Goal: Task Accomplishment & Management: Use online tool/utility

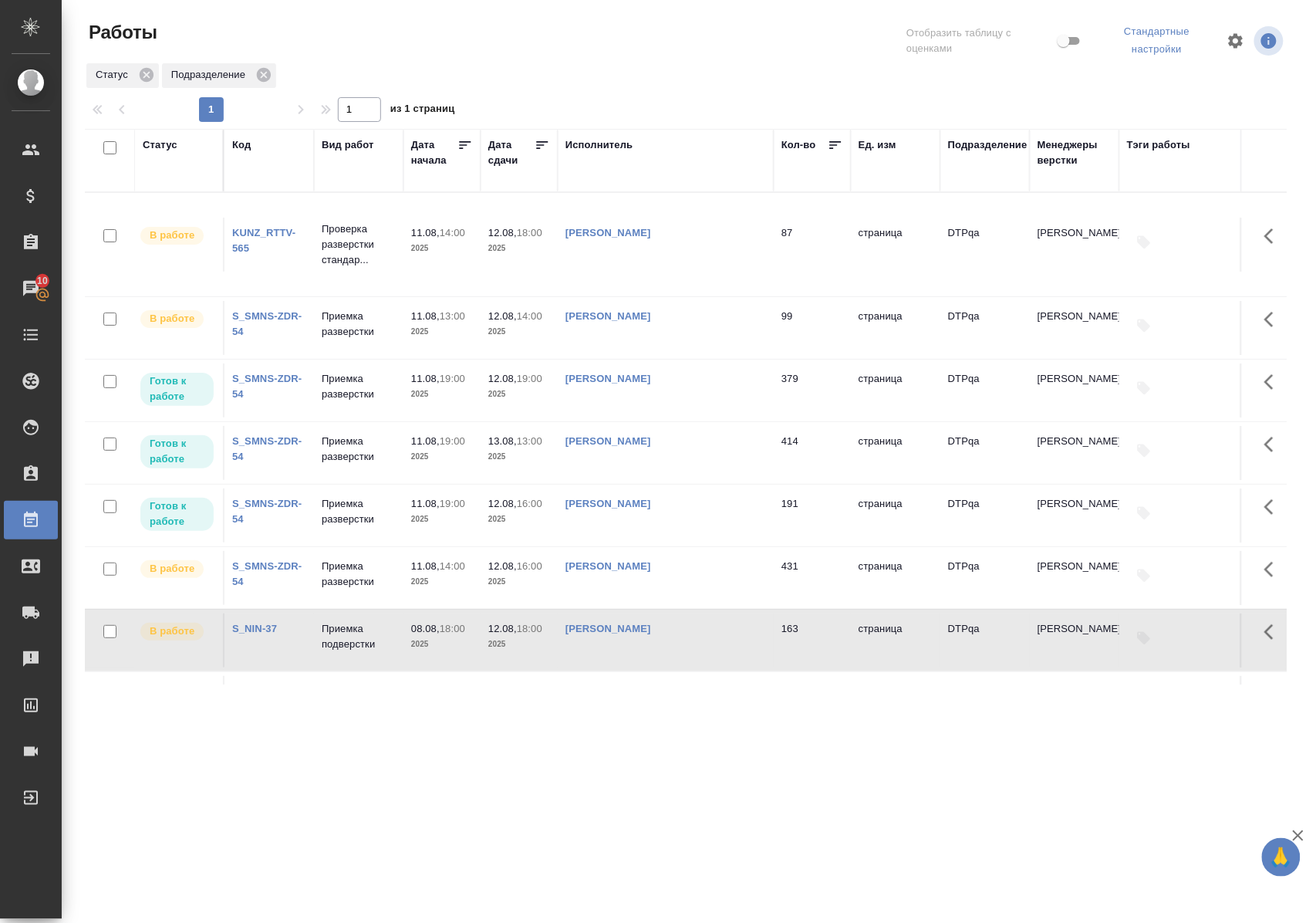
scroll to position [145, 0]
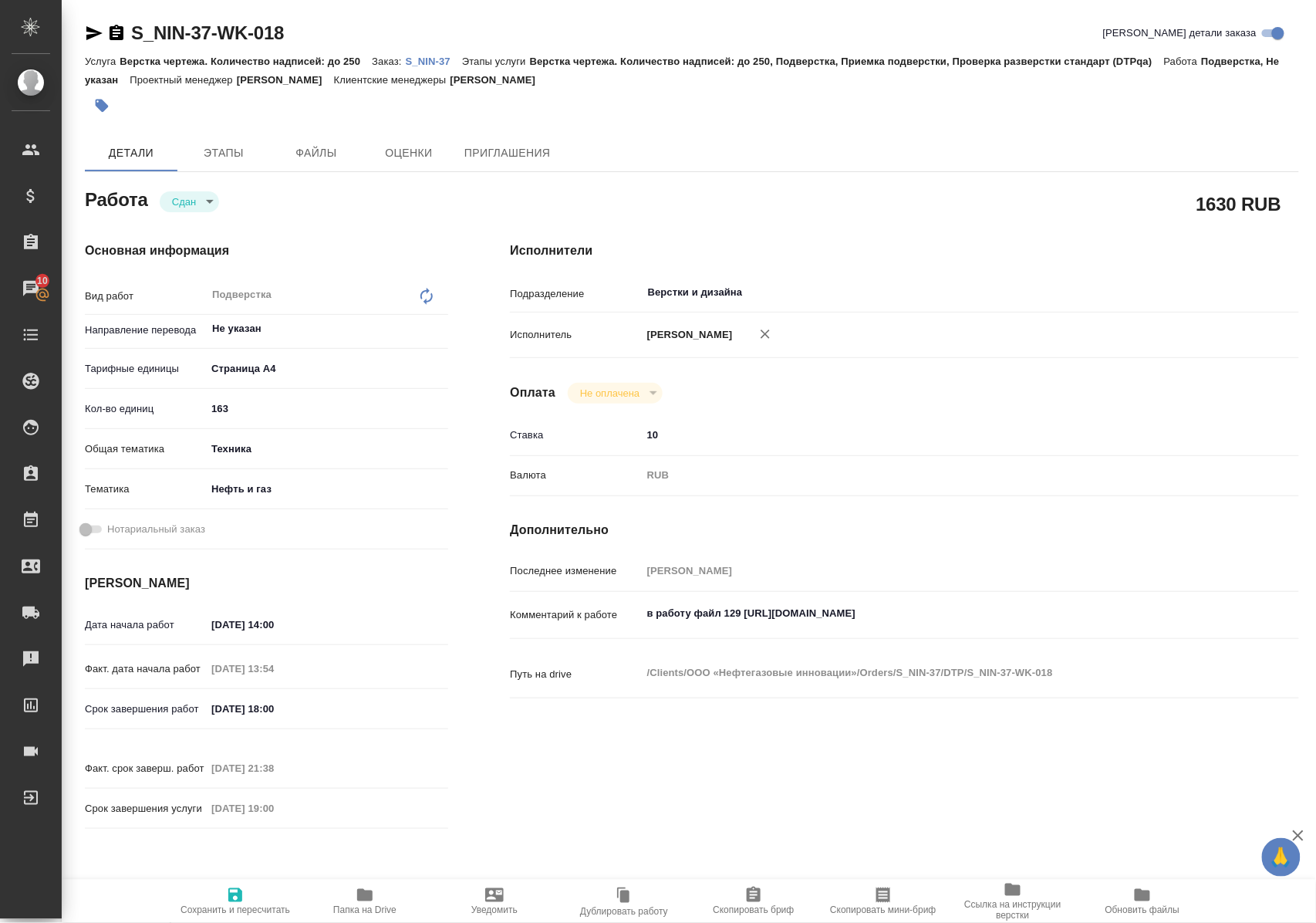
click at [435, 57] on p "S_NIN-37" at bounding box center [433, 62] width 56 height 12
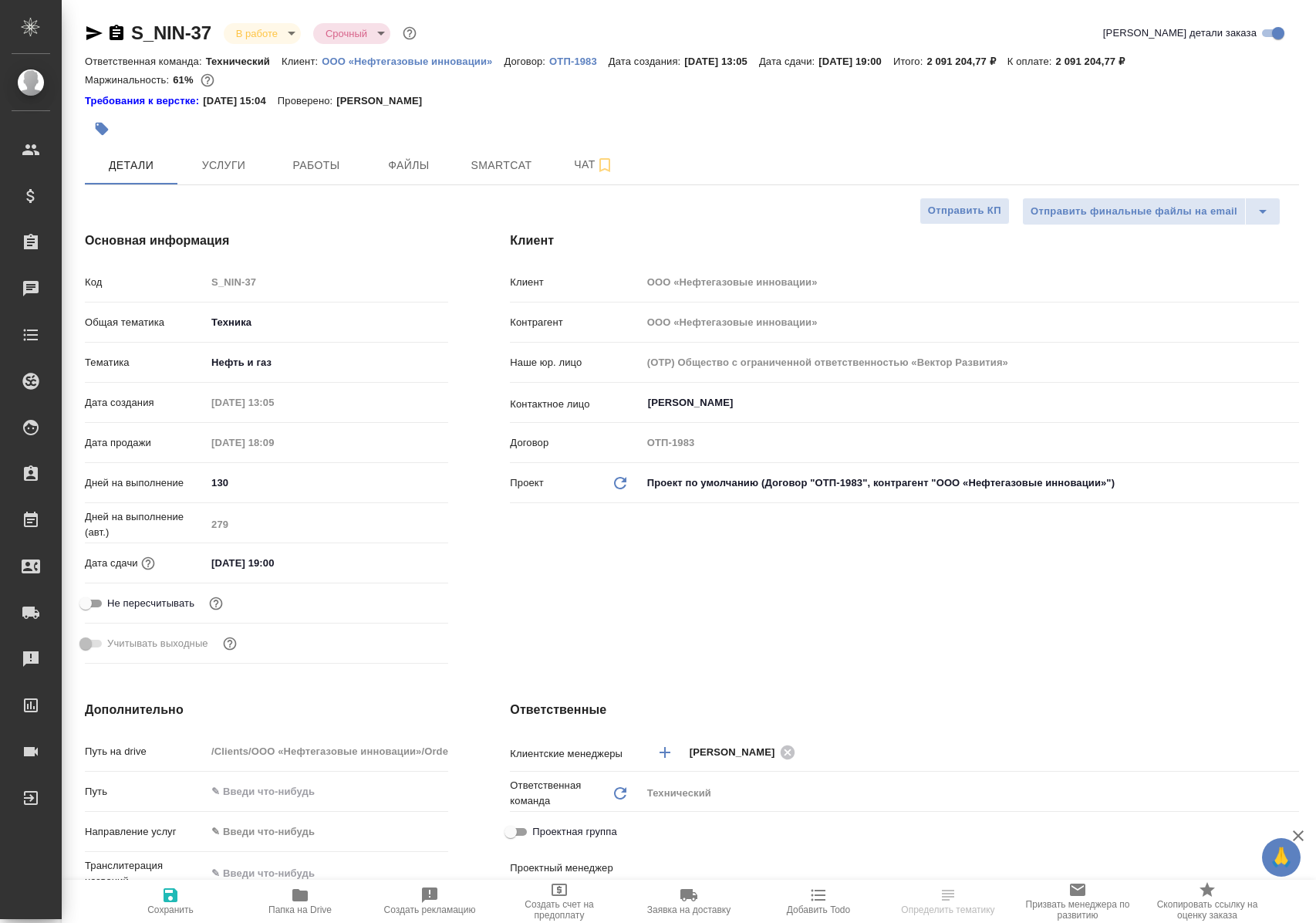
select select "RU"
type input "Сергеева Анастасия"
type input "Сеитов Павел"
click at [342, 162] on span "Работы" at bounding box center [317, 166] width 75 height 20
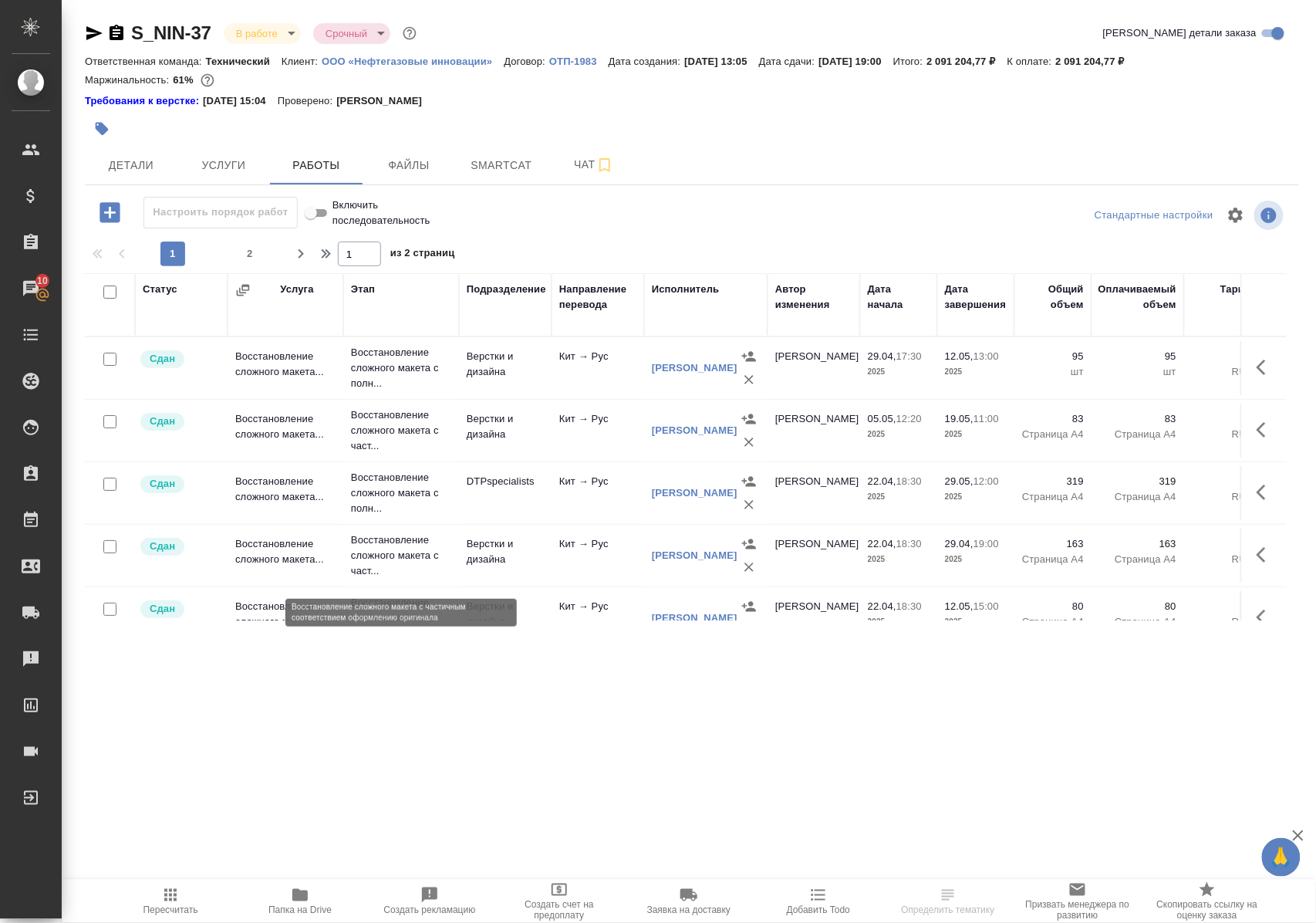
click at [392, 554] on p "Восстановление сложного макета с част..." at bounding box center [401, 555] width 100 height 46
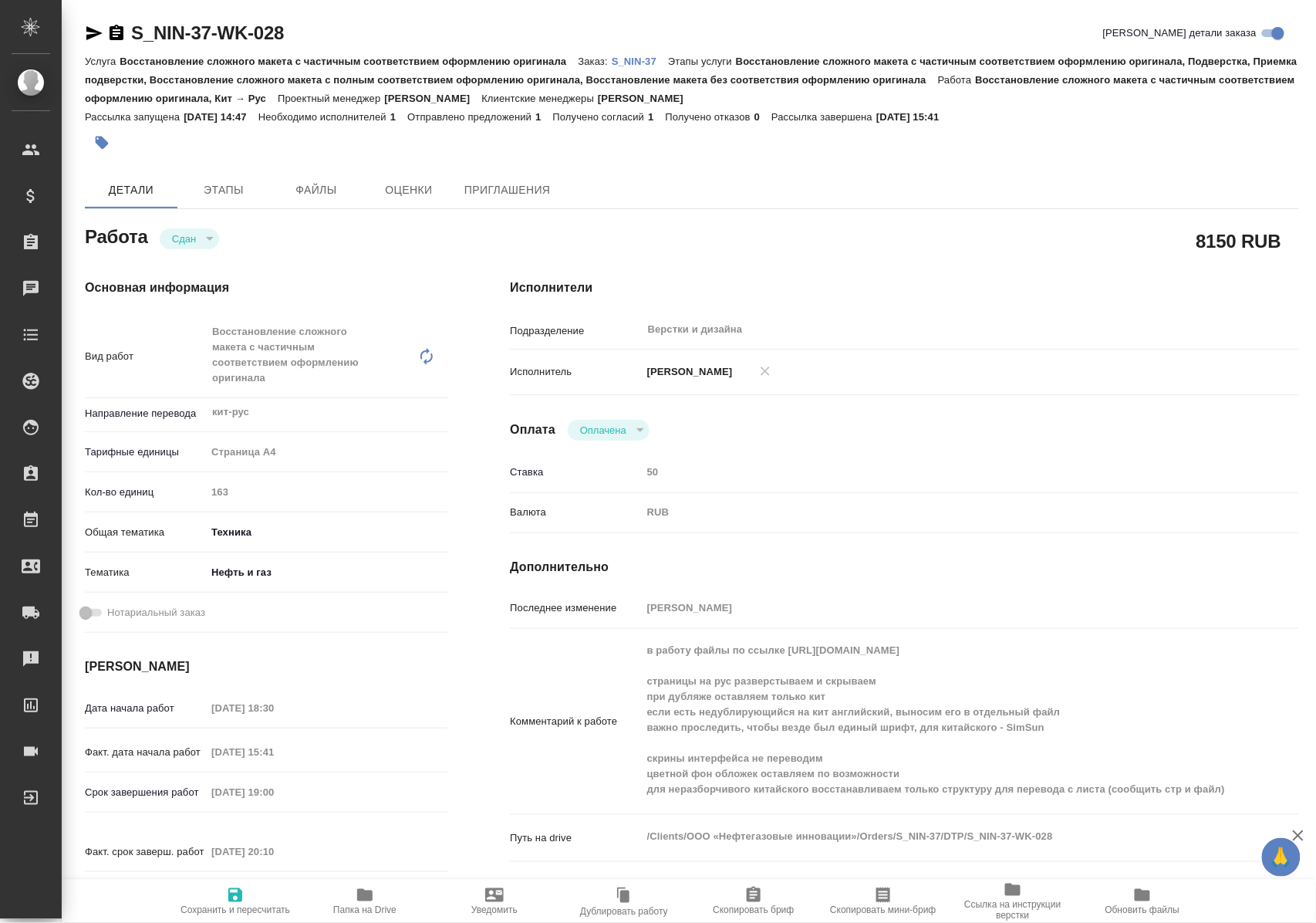
type textarea "x"
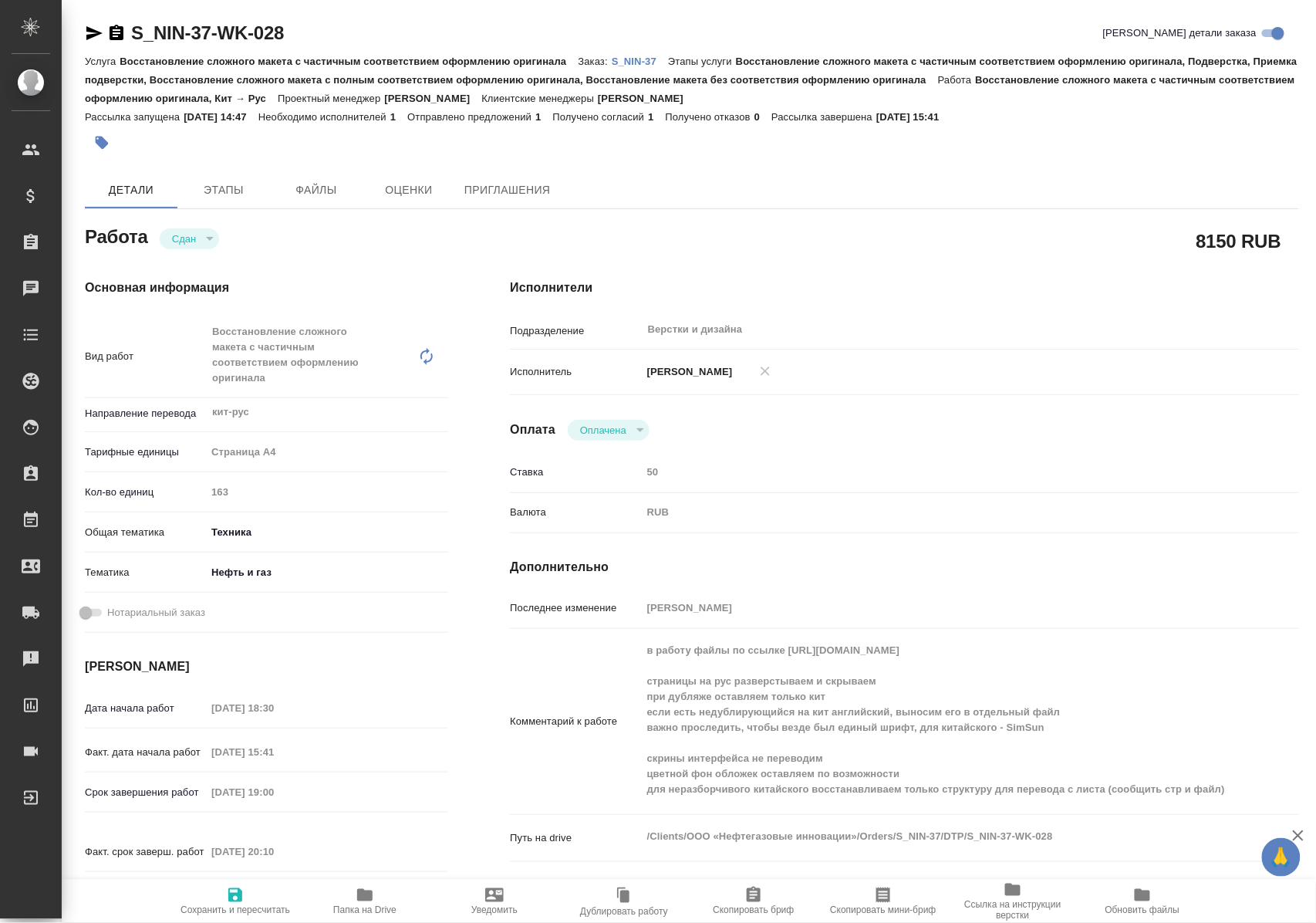
type textarea "x"
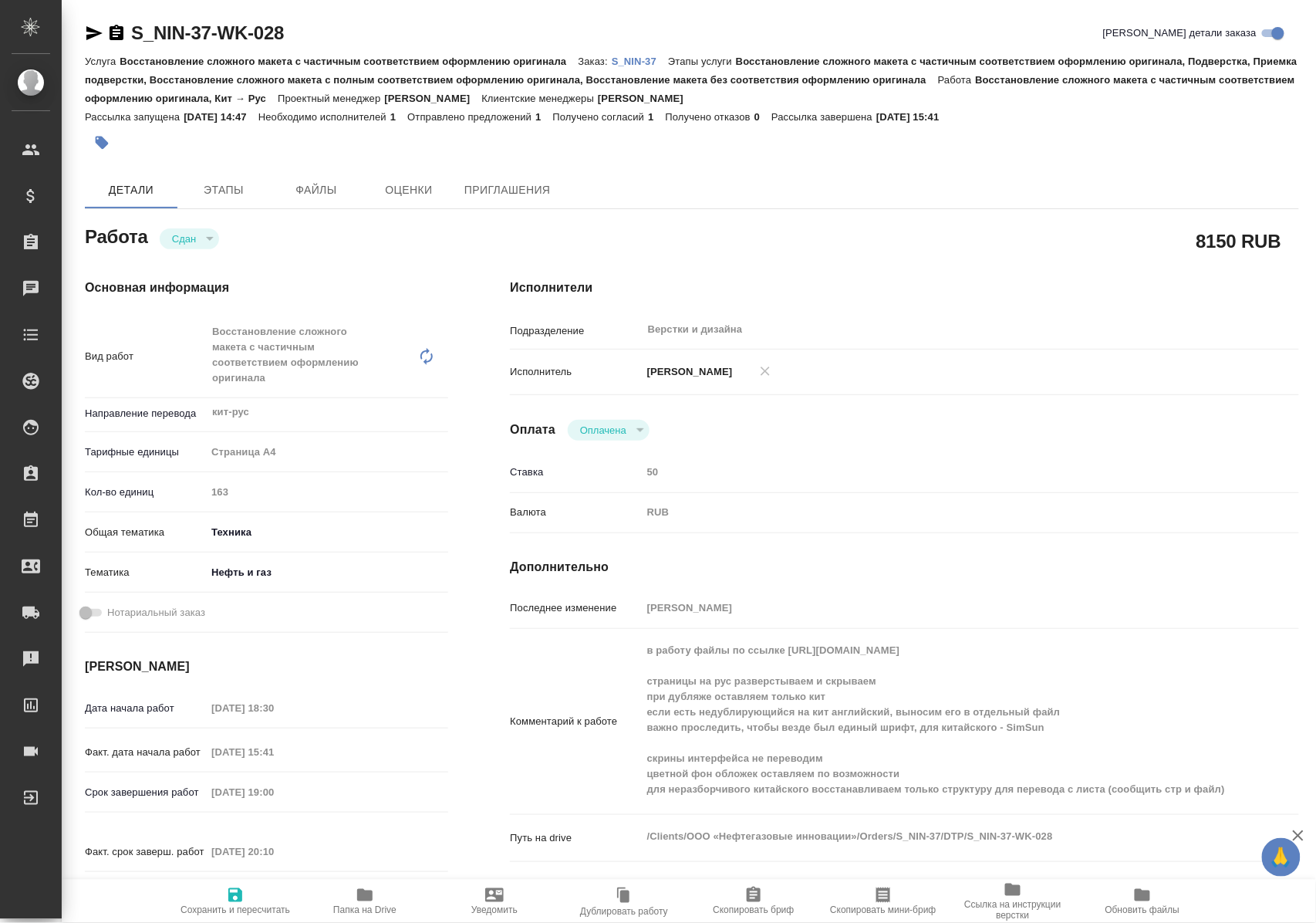
type textarea "x"
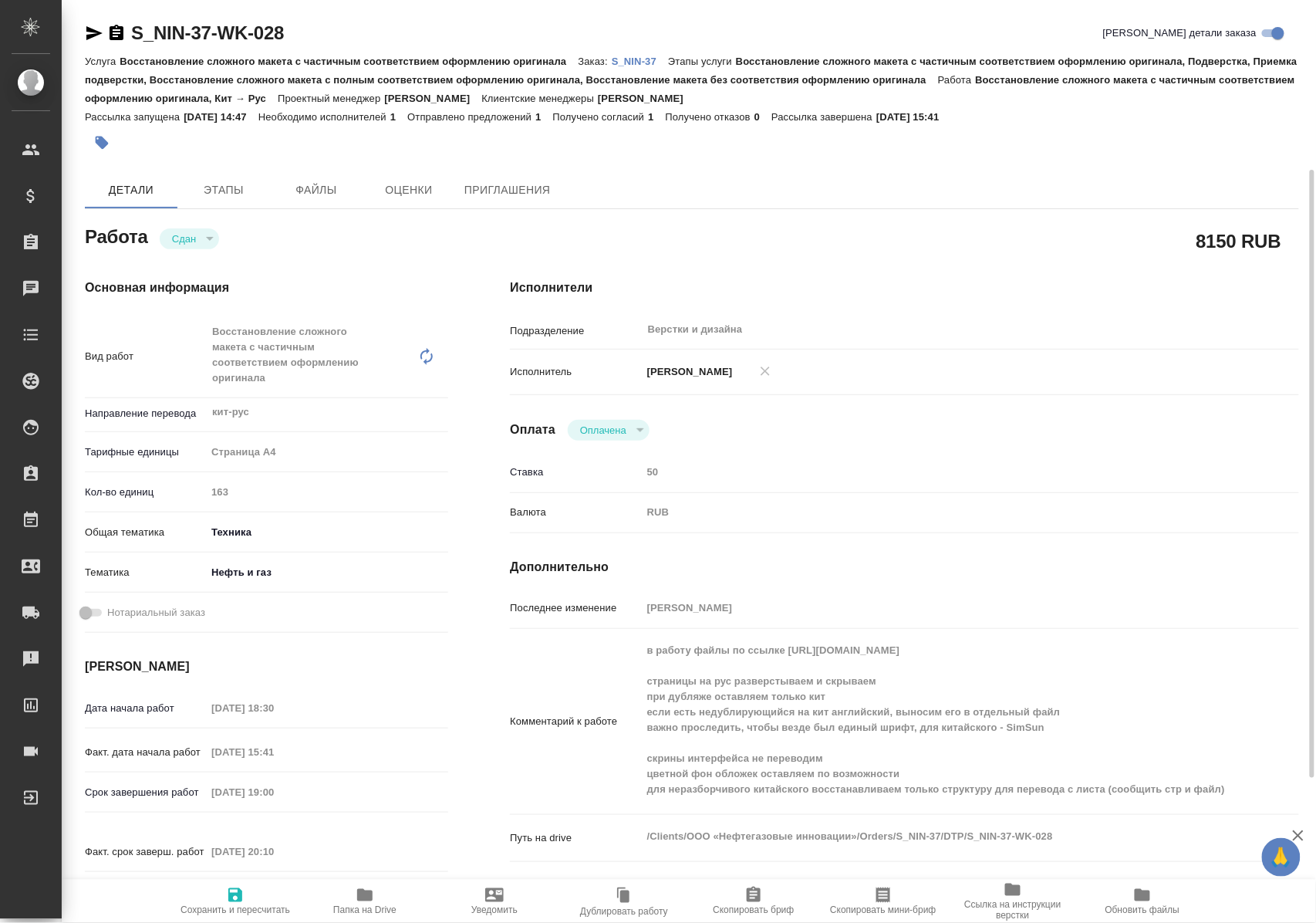
scroll to position [103, 0]
